Goal: Task Accomplishment & Management: Use online tool/utility

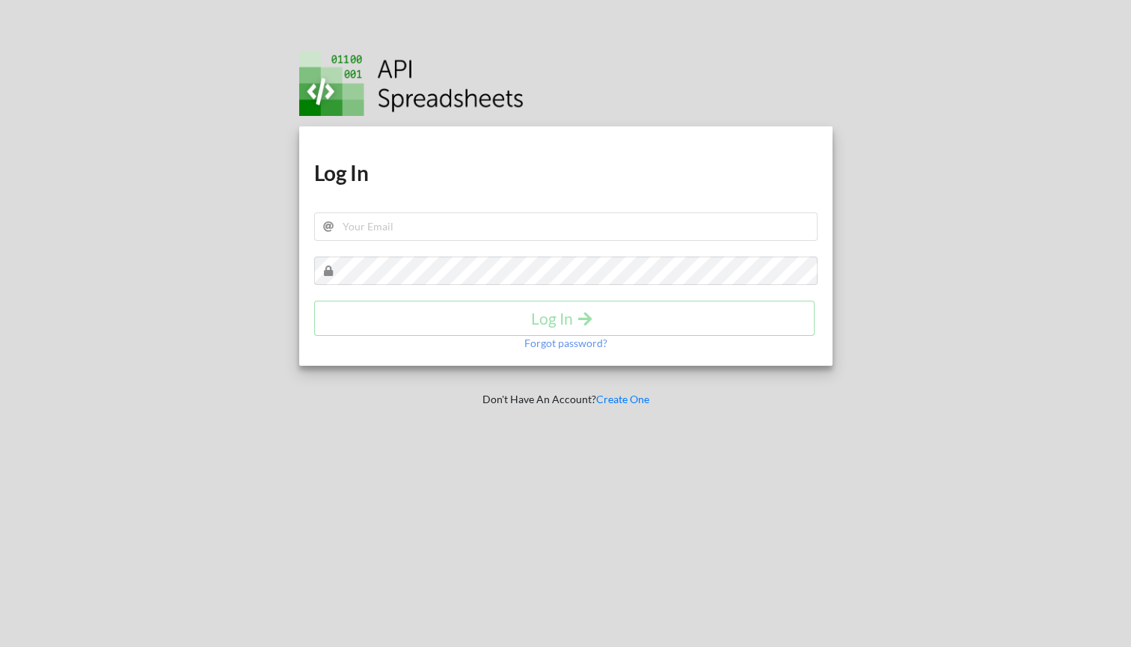
click at [290, 222] on div "Download hidden Download hidden Log In Log In Forgot password? Don't Have An Ac…" at bounding box center [566, 323] width 577 height 647
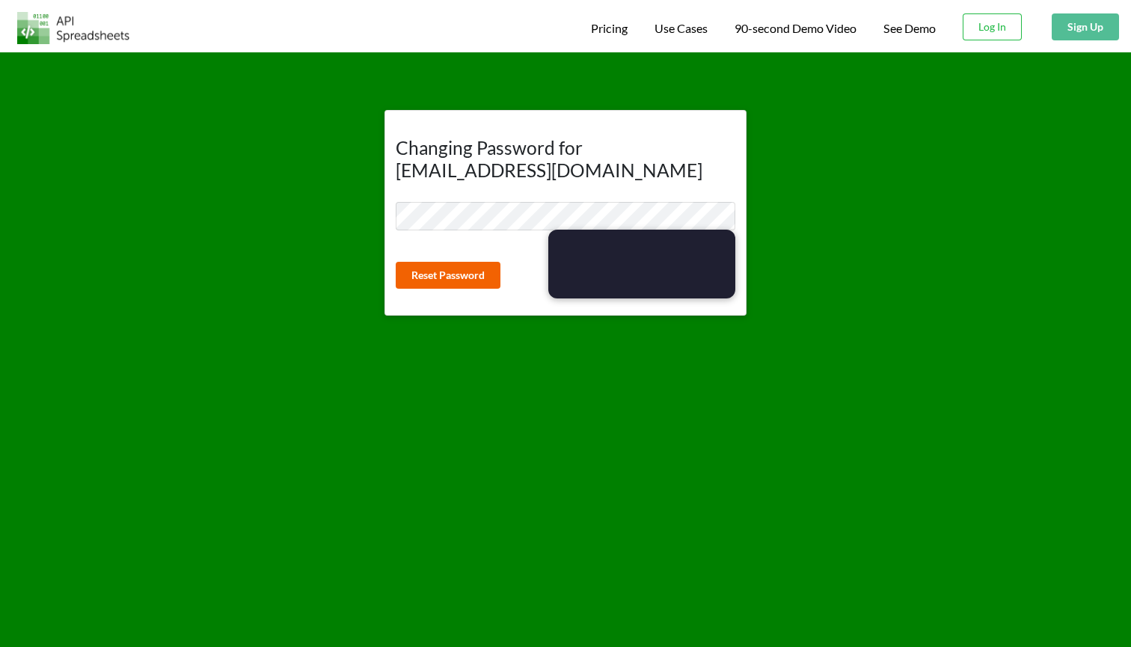
click at [458, 271] on button "Reset Password" at bounding box center [448, 275] width 105 height 27
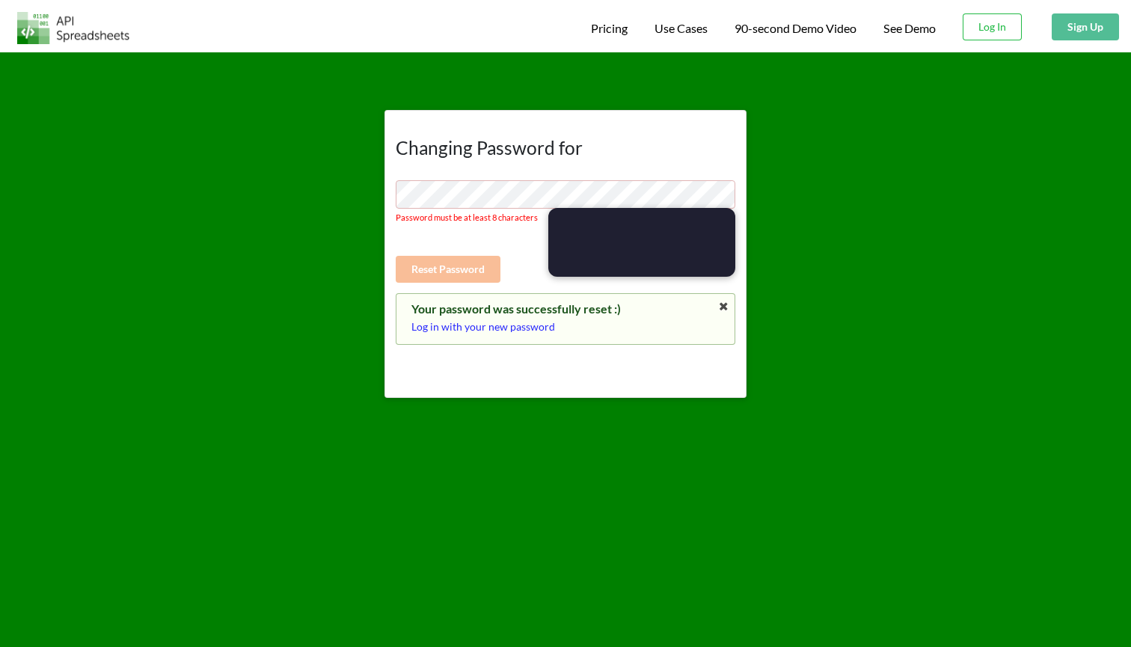
click at [474, 319] on p "Log in with your new password" at bounding box center [565, 326] width 308 height 15
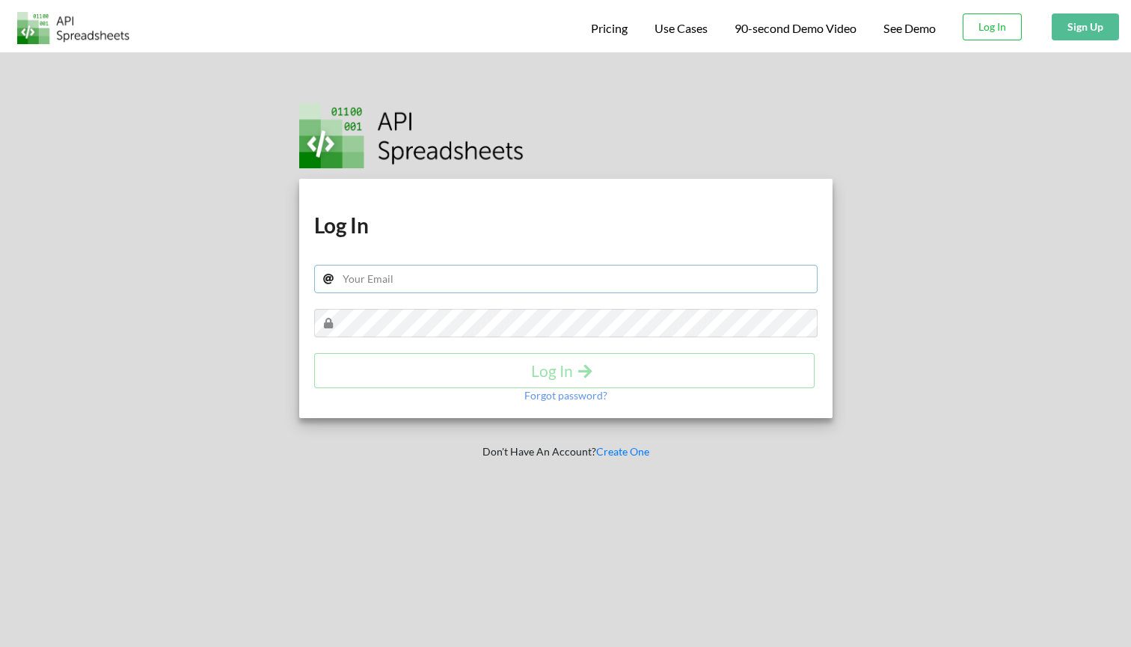
type input "dgrimaldos@maart.agency"
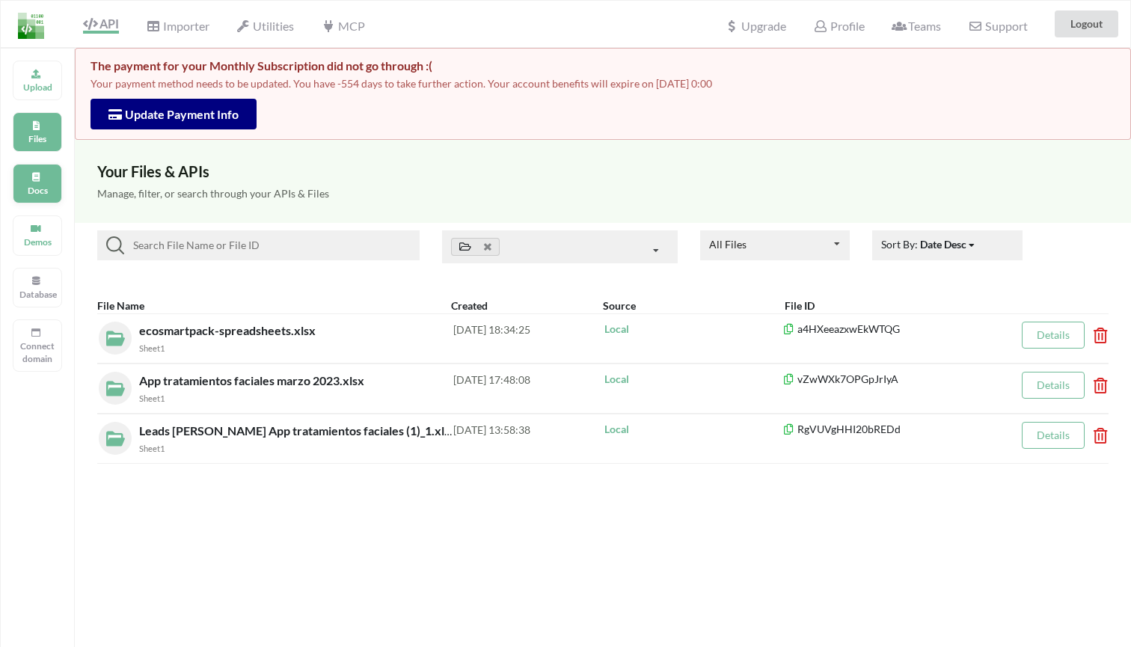
click at [40, 185] on p "Docs" at bounding box center [37, 190] width 36 height 13
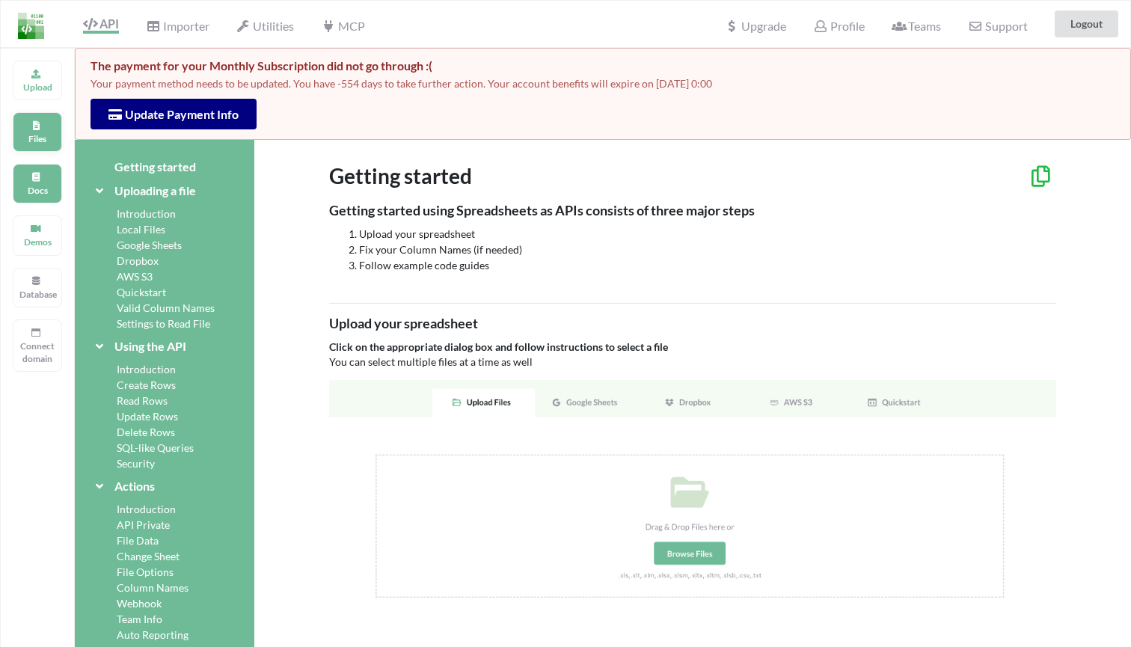
click at [17, 133] on div "Files" at bounding box center [37, 132] width 49 height 40
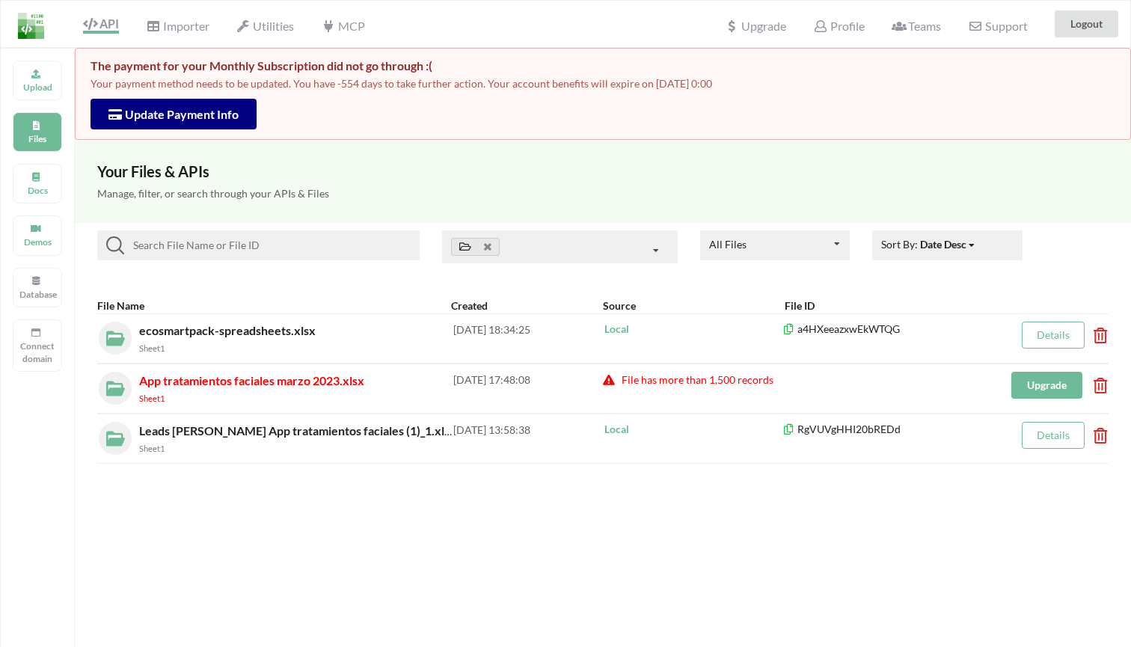
click at [643, 376] on span "File has more than 1,500 records" at bounding box center [696, 379] width 153 height 13
click at [750, 376] on span "File has more than 1,500 records" at bounding box center [696, 379] width 153 height 13
click at [298, 382] on span "App tratamientos faciales marzo 2023.xlsx" at bounding box center [251, 380] width 225 height 14
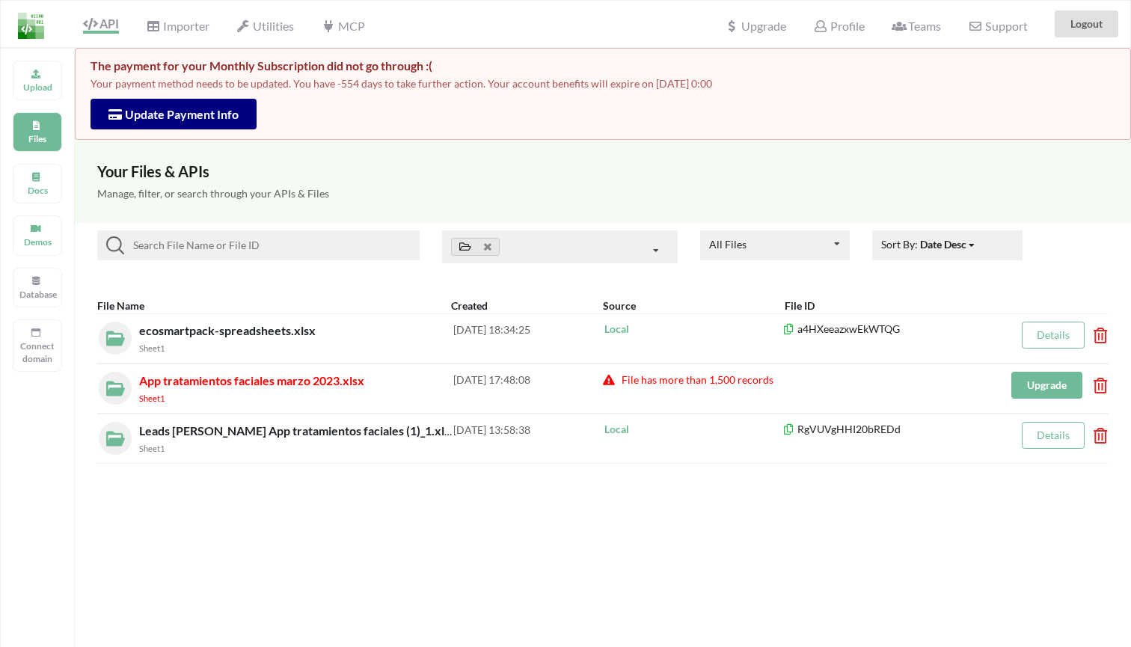
click at [120, 385] on img at bounding box center [112, 385] width 26 height 26
click at [129, 374] on div at bounding box center [115, 389] width 33 height 34
click at [115, 386] on img at bounding box center [112, 385] width 26 height 26
click at [182, 398] on div "Sheet1" at bounding box center [296, 398] width 314 height 16
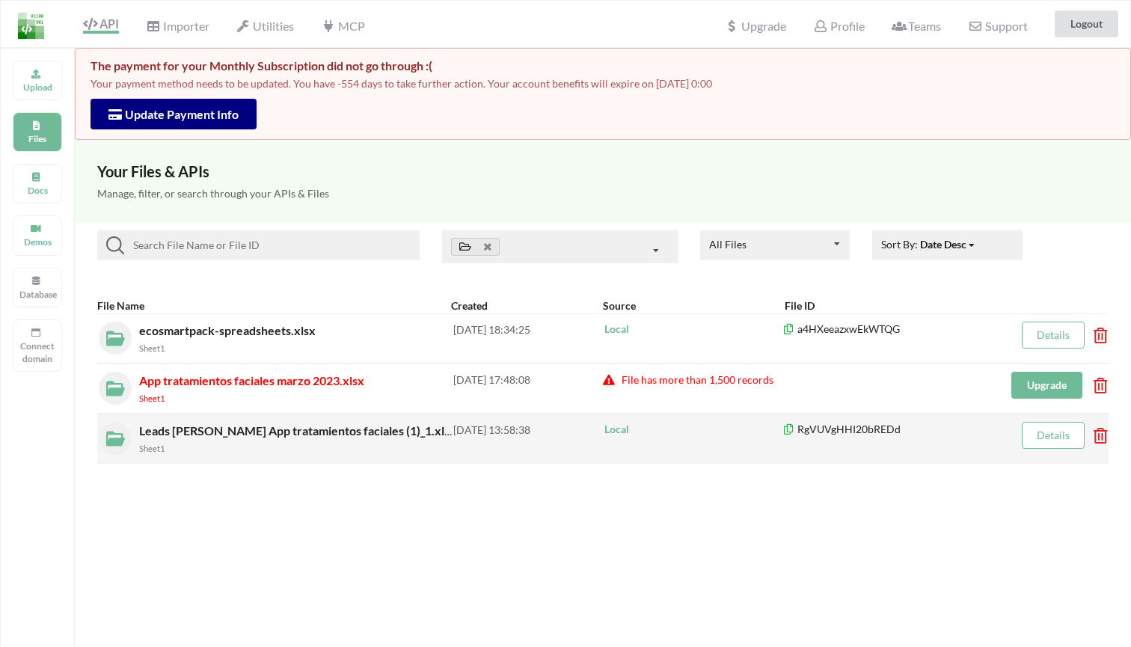
click at [181, 435] on span "Leads [PERSON_NAME] App tratamientos faciales (1)_1.xlsx" at bounding box center [299, 430] width 320 height 14
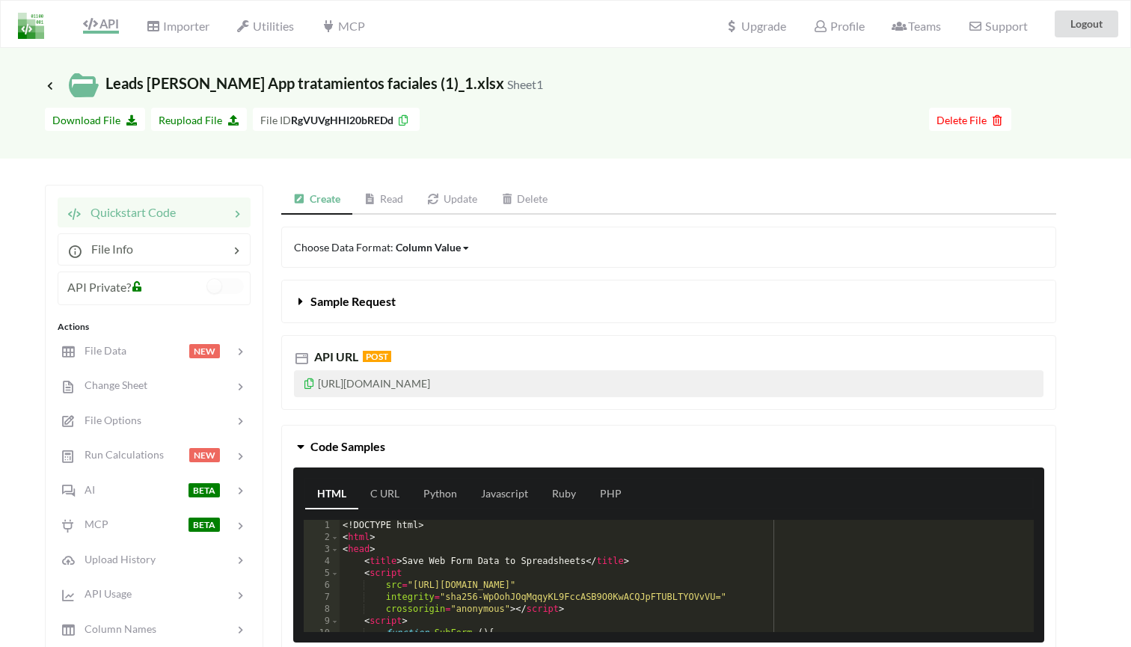
click at [265, 281] on div "Quickstart Code File Info API Private? Actions File Data NEW Change Sheet File …" at bounding box center [550, 526] width 1011 height 683
